Goal: Task Accomplishment & Management: Manage account settings

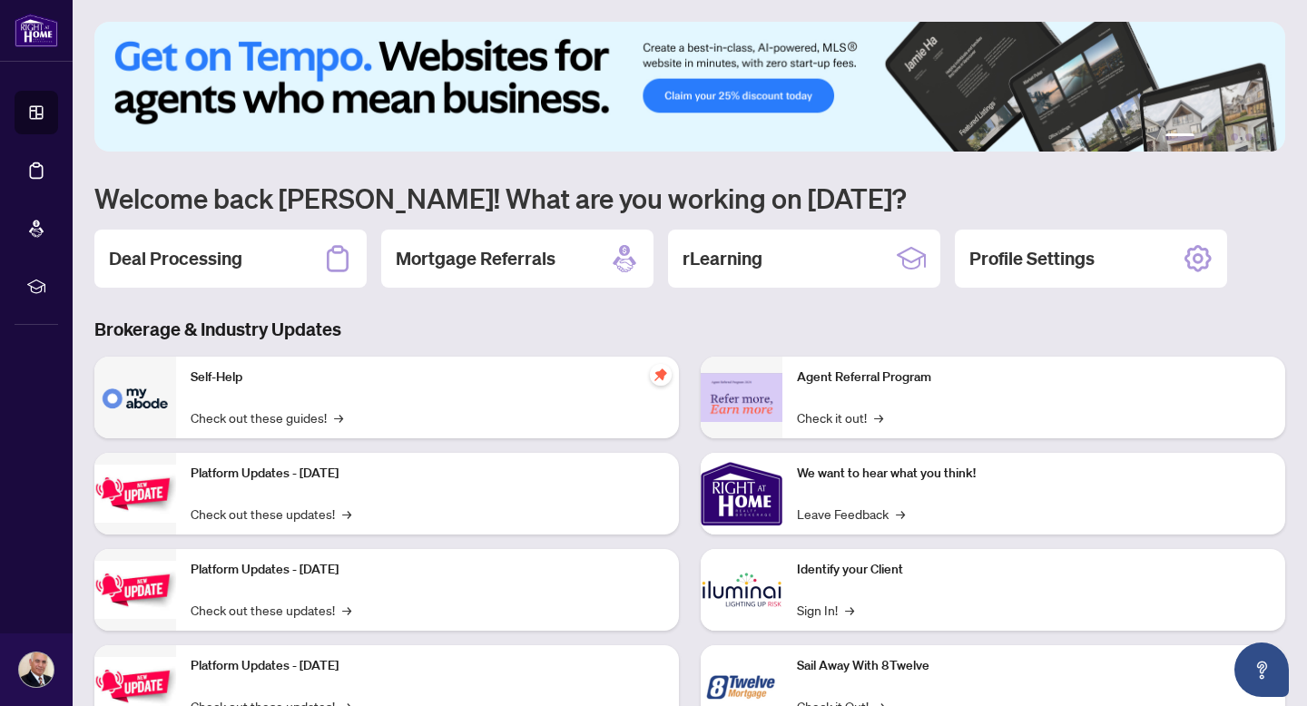
click at [193, 260] on h2 "Deal Processing" at bounding box center [175, 258] width 133 height 25
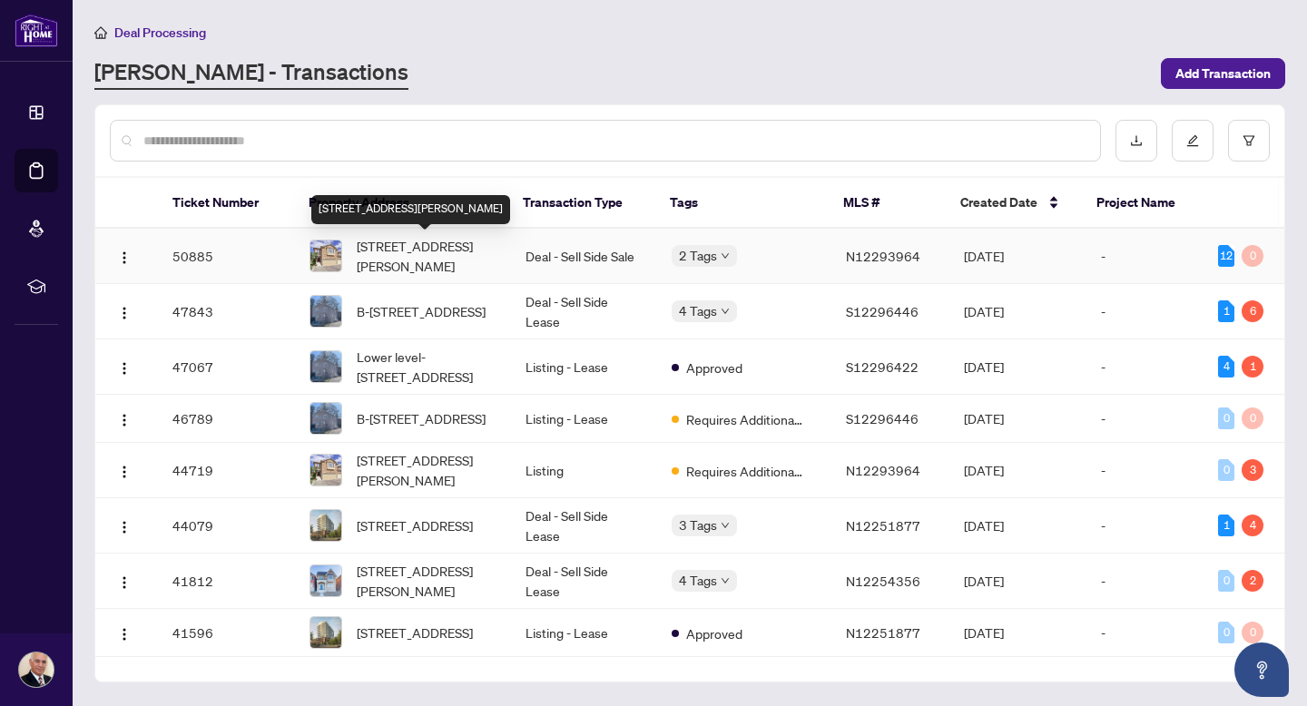
click at [392, 252] on span "[STREET_ADDRESS][PERSON_NAME]" at bounding box center [426, 256] width 139 height 40
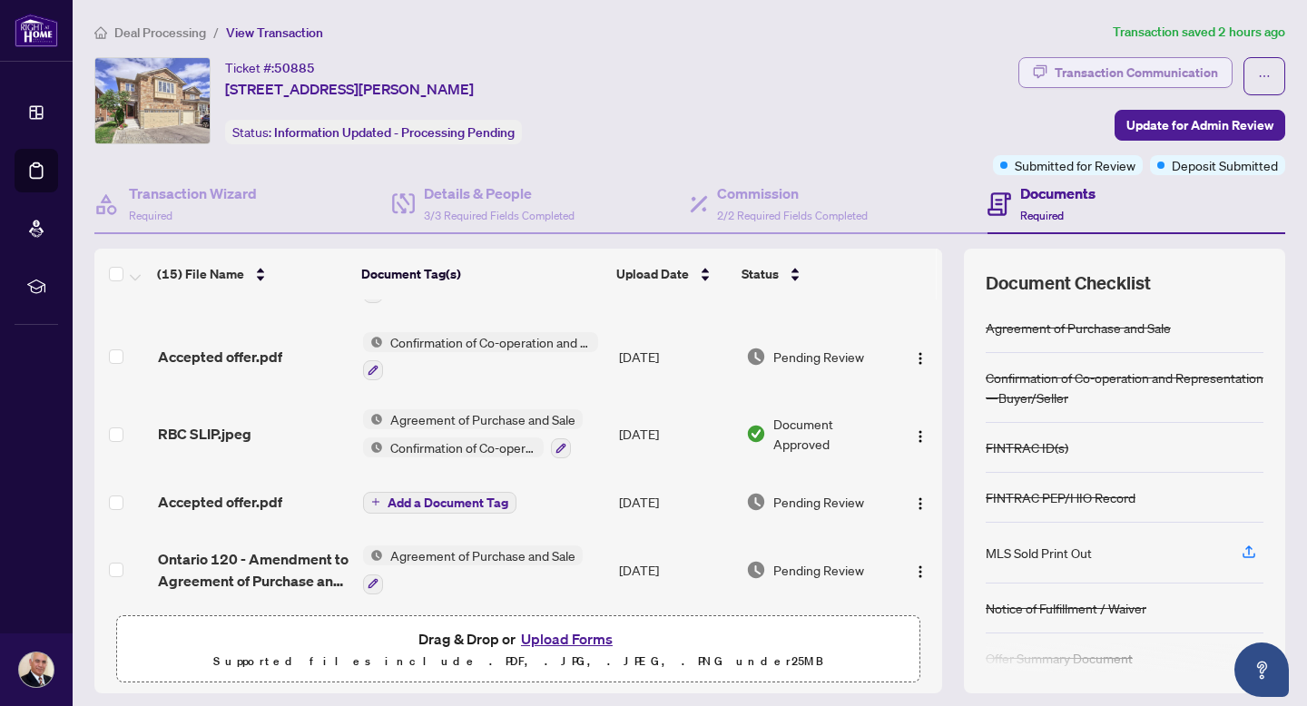
click at [1094, 70] on div "Transaction Communication" at bounding box center [1136, 72] width 163 height 29
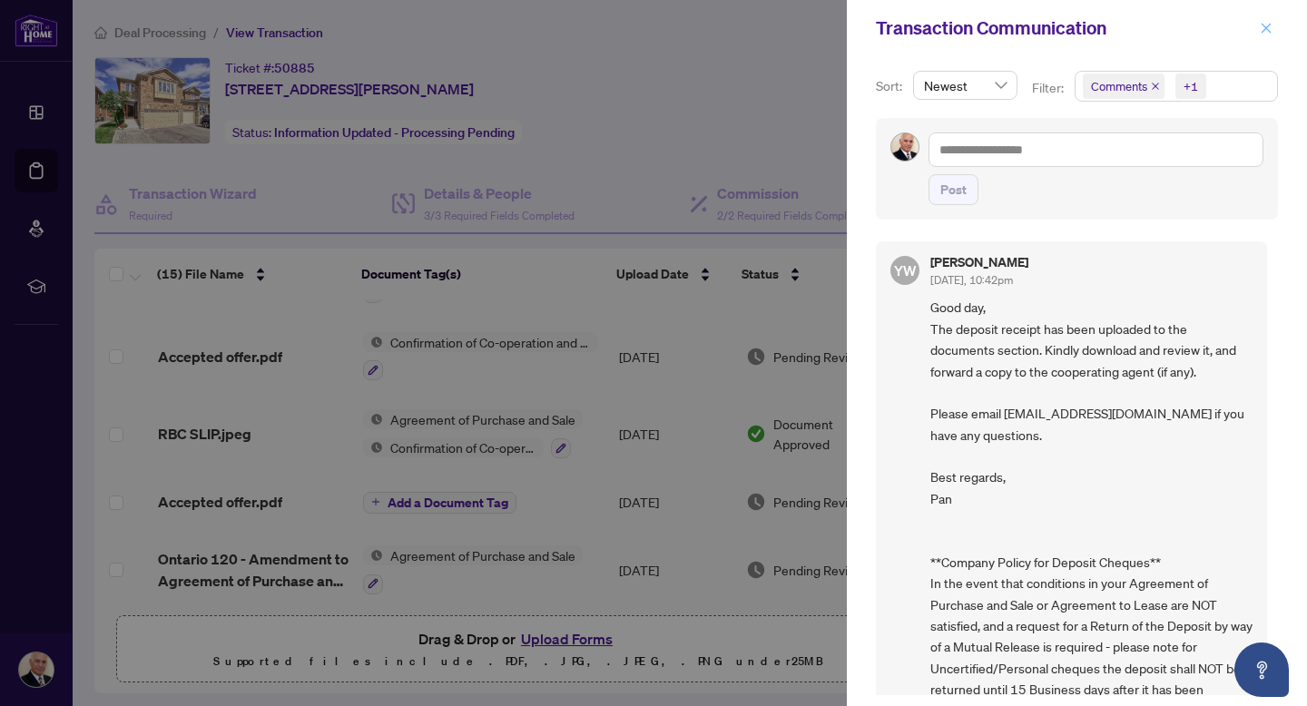
click at [1263, 25] on icon "close" at bounding box center [1266, 28] width 13 height 13
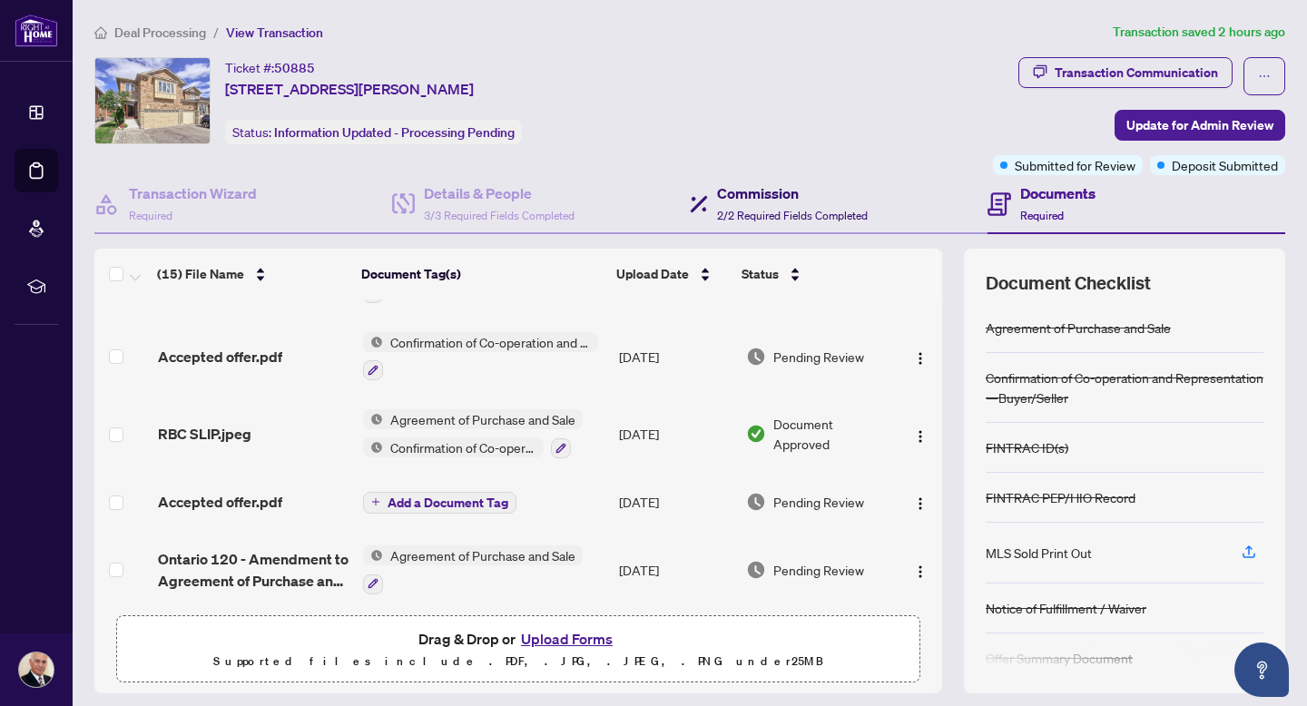
click at [774, 189] on h4 "Commission" at bounding box center [792, 194] width 151 height 22
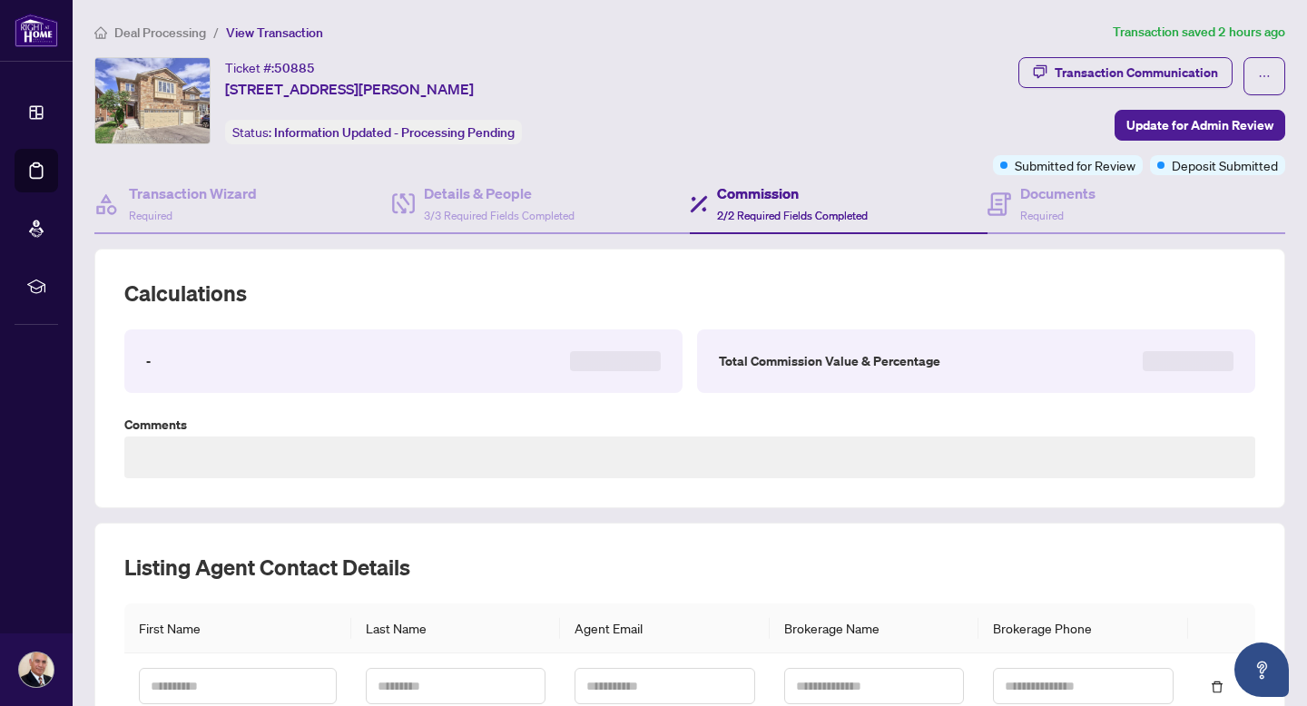
type textarea "**********"
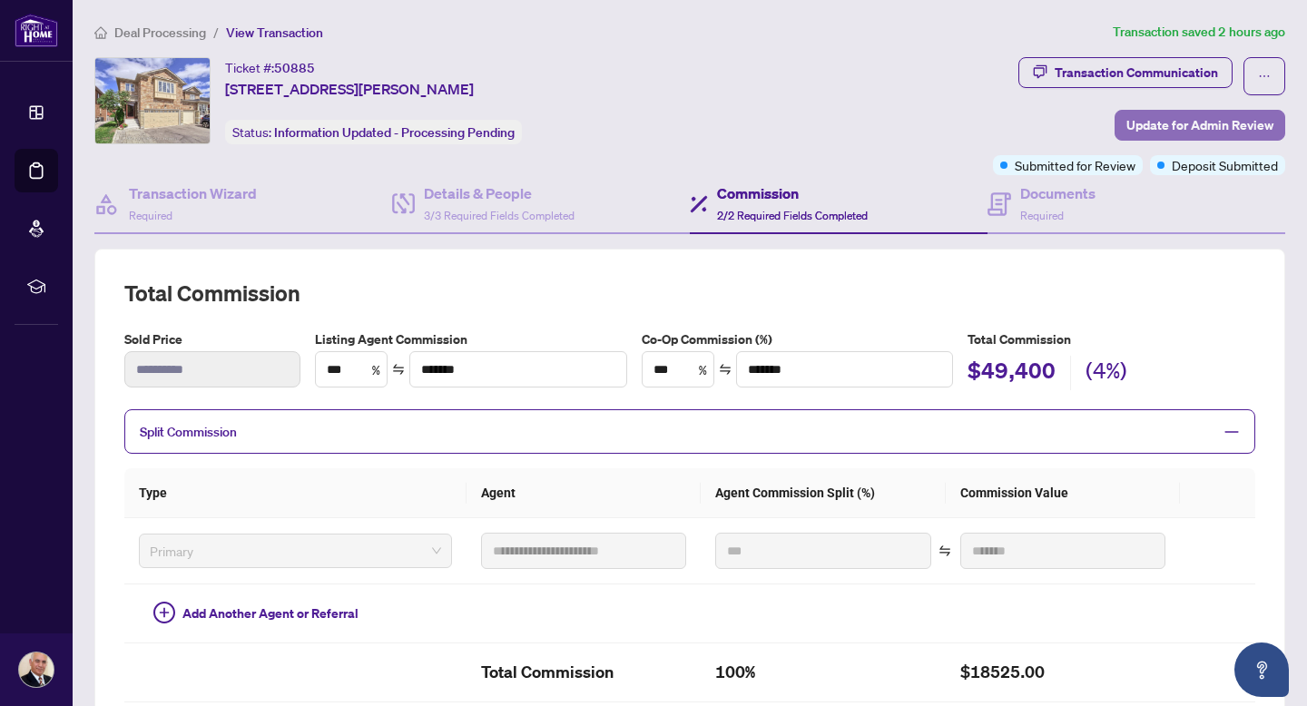
click at [1169, 121] on span "Update for Admin Review" at bounding box center [1200, 125] width 147 height 29
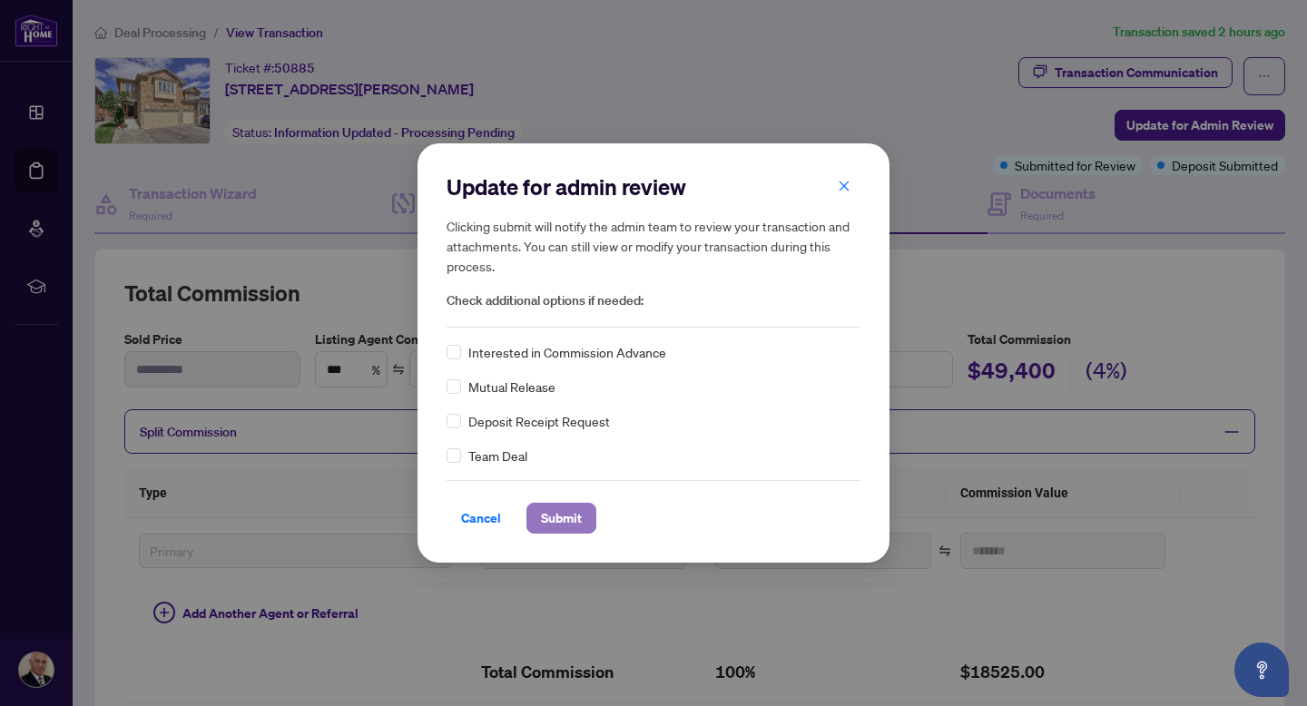
click at [566, 518] on span "Submit" at bounding box center [561, 518] width 41 height 29
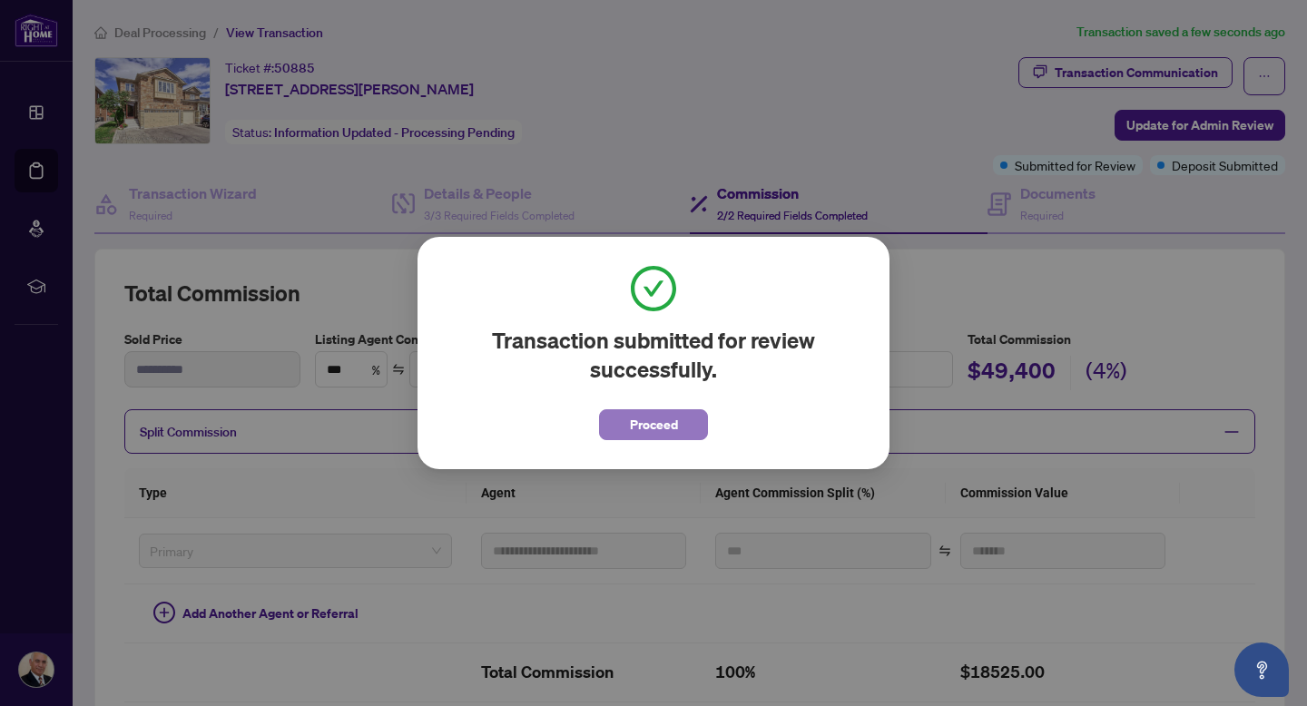
click at [647, 418] on span "Proceed" at bounding box center [654, 424] width 48 height 29
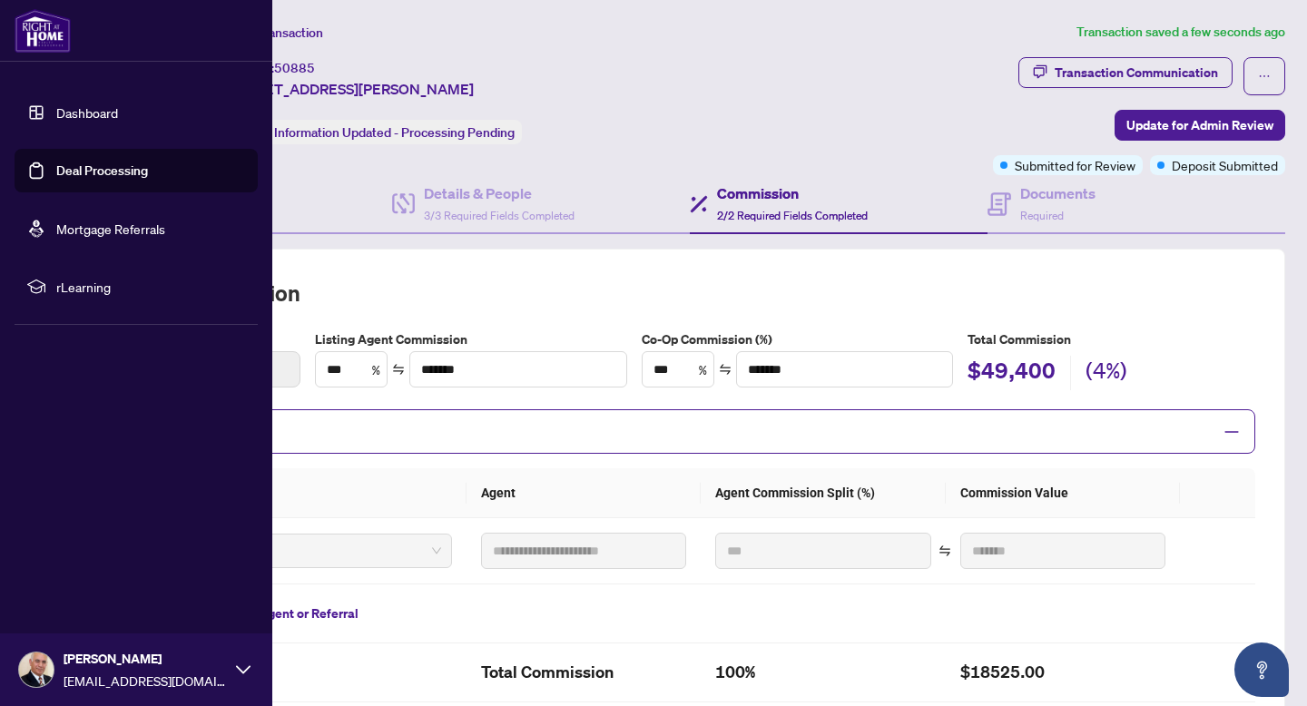
click at [94, 116] on link "Dashboard" at bounding box center [87, 112] width 62 height 16
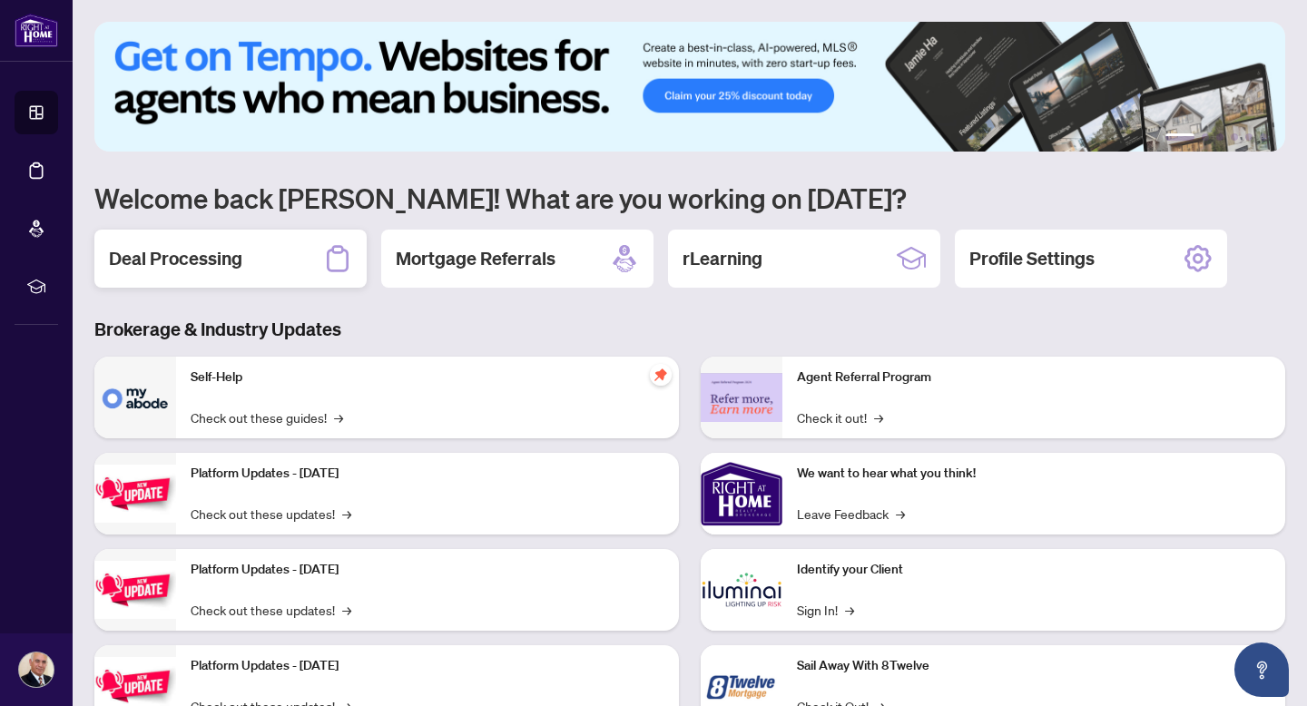
click at [235, 258] on h2 "Deal Processing" at bounding box center [175, 258] width 133 height 25
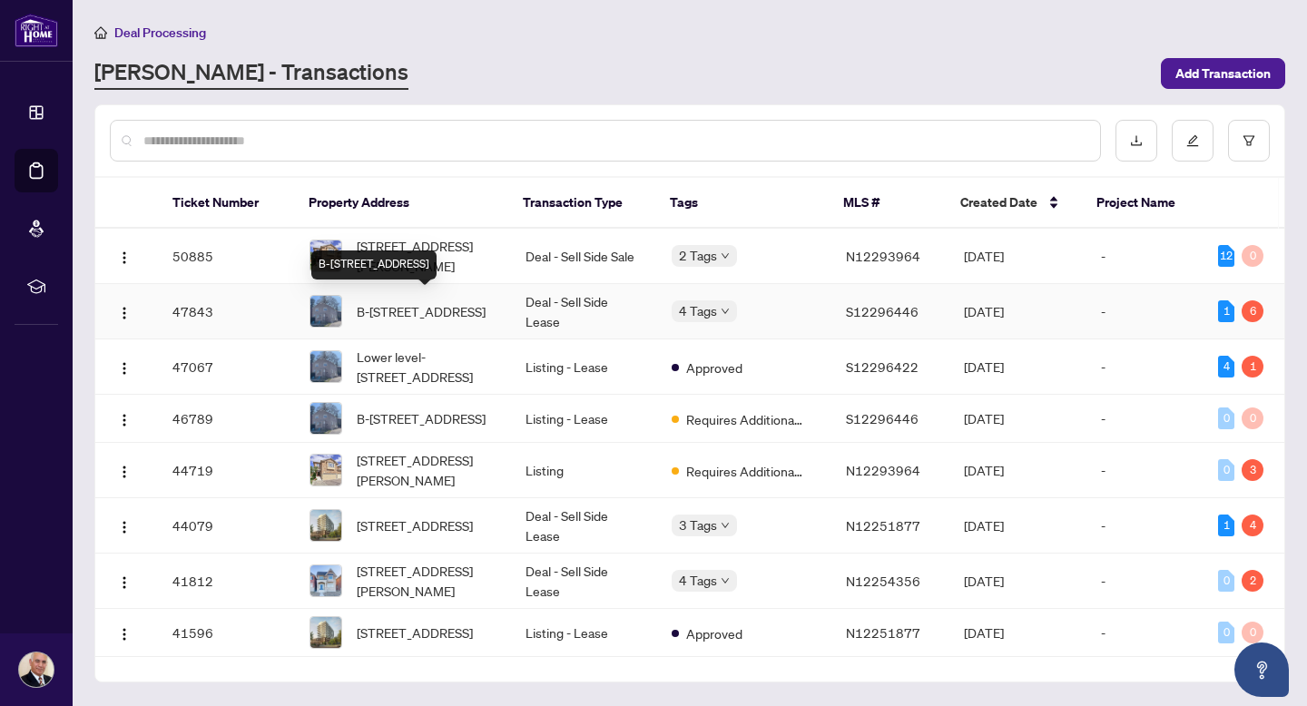
click at [419, 301] on span "B-[STREET_ADDRESS]" at bounding box center [421, 311] width 129 height 20
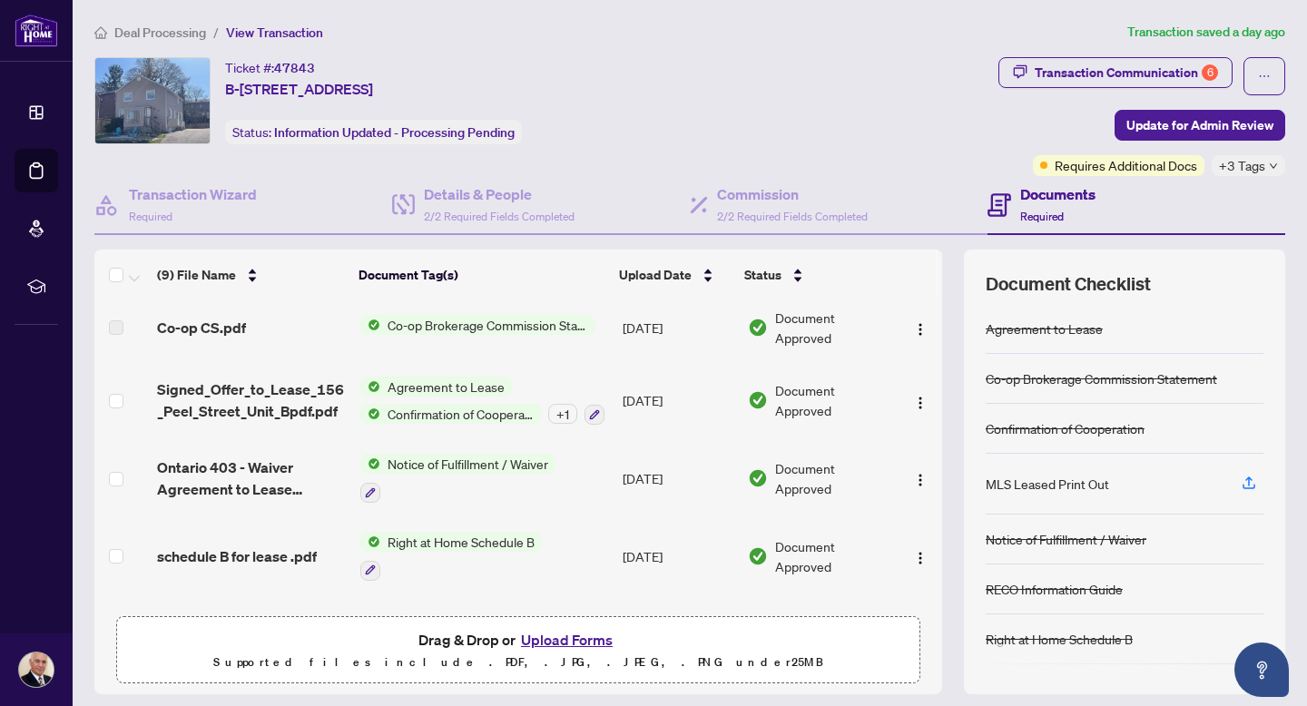
scroll to position [371, 0]
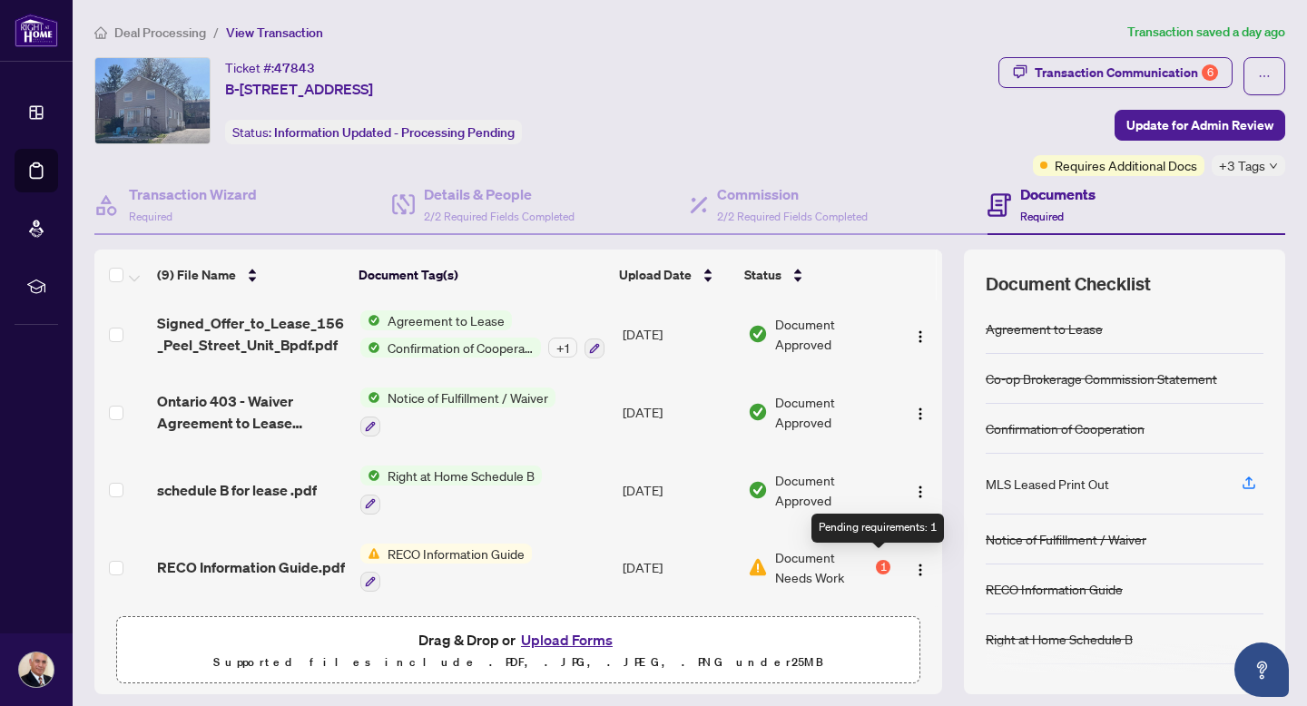
click at [879, 560] on div "1" at bounding box center [883, 567] width 15 height 15
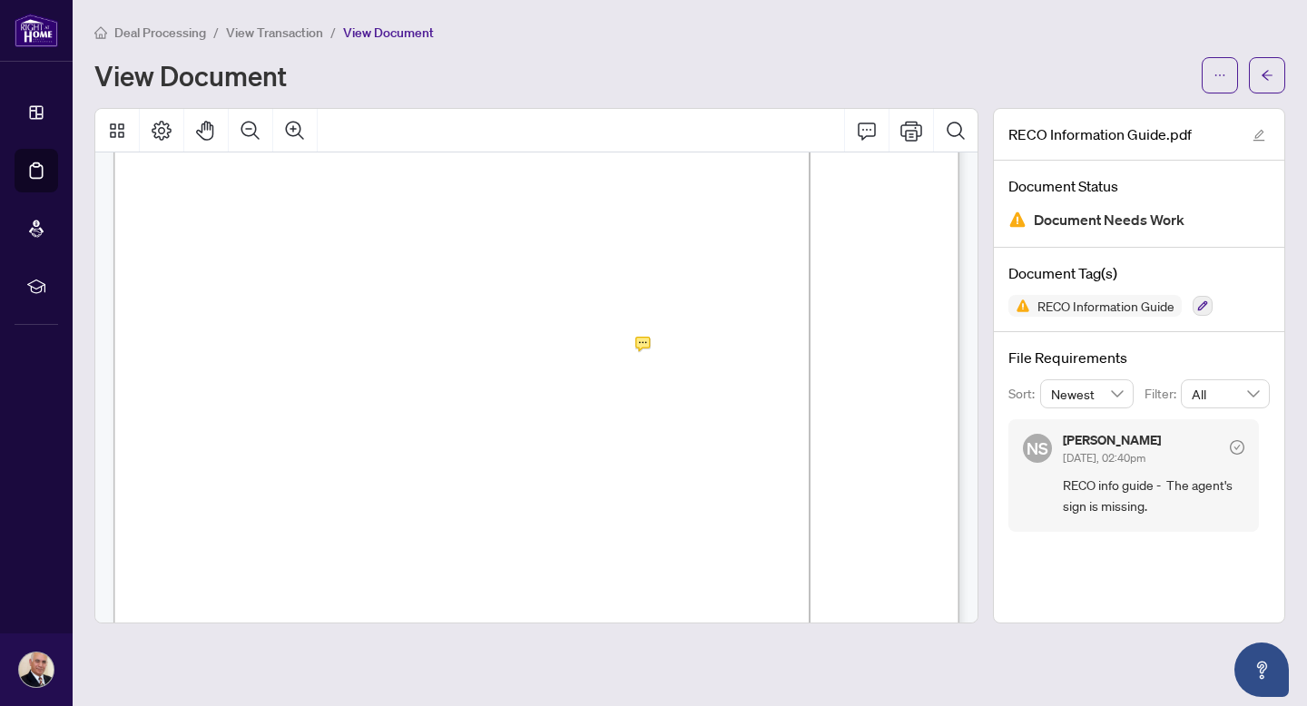
scroll to position [13571, 0]
